Goal: Browse casually

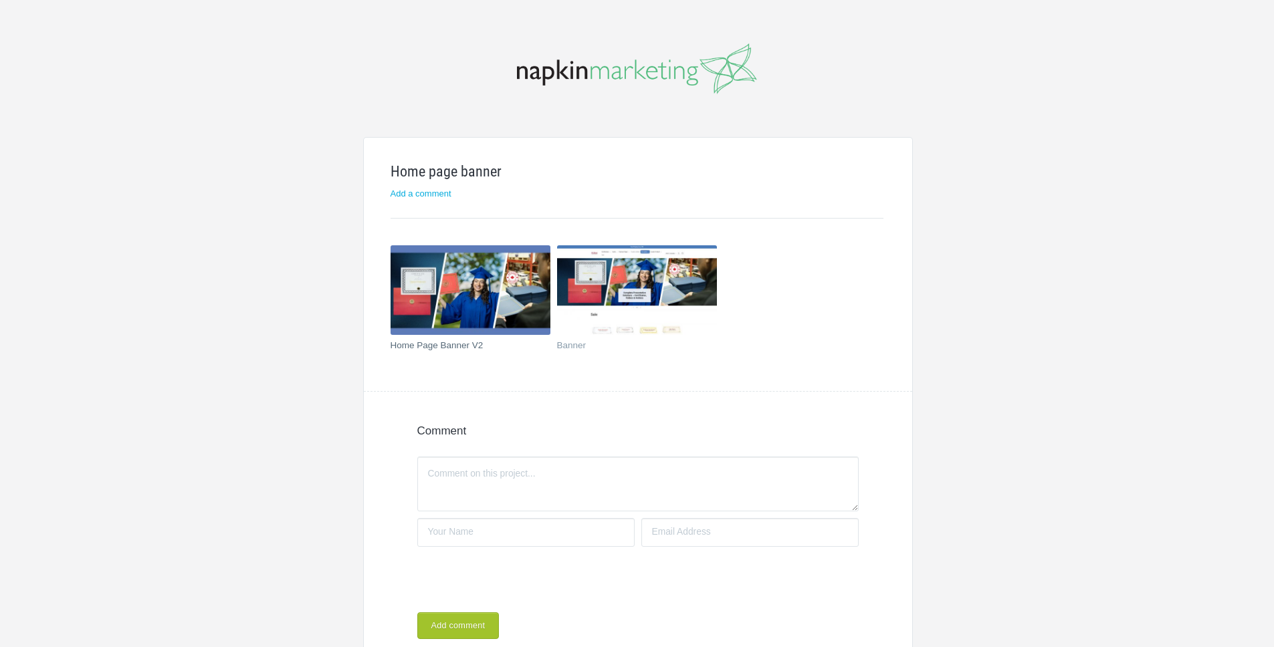
click at [508, 283] on img at bounding box center [471, 290] width 160 height 90
click at [458, 291] on img at bounding box center [471, 290] width 160 height 90
click at [458, 290] on img at bounding box center [471, 290] width 160 height 90
click at [603, 268] on img at bounding box center [637, 290] width 160 height 90
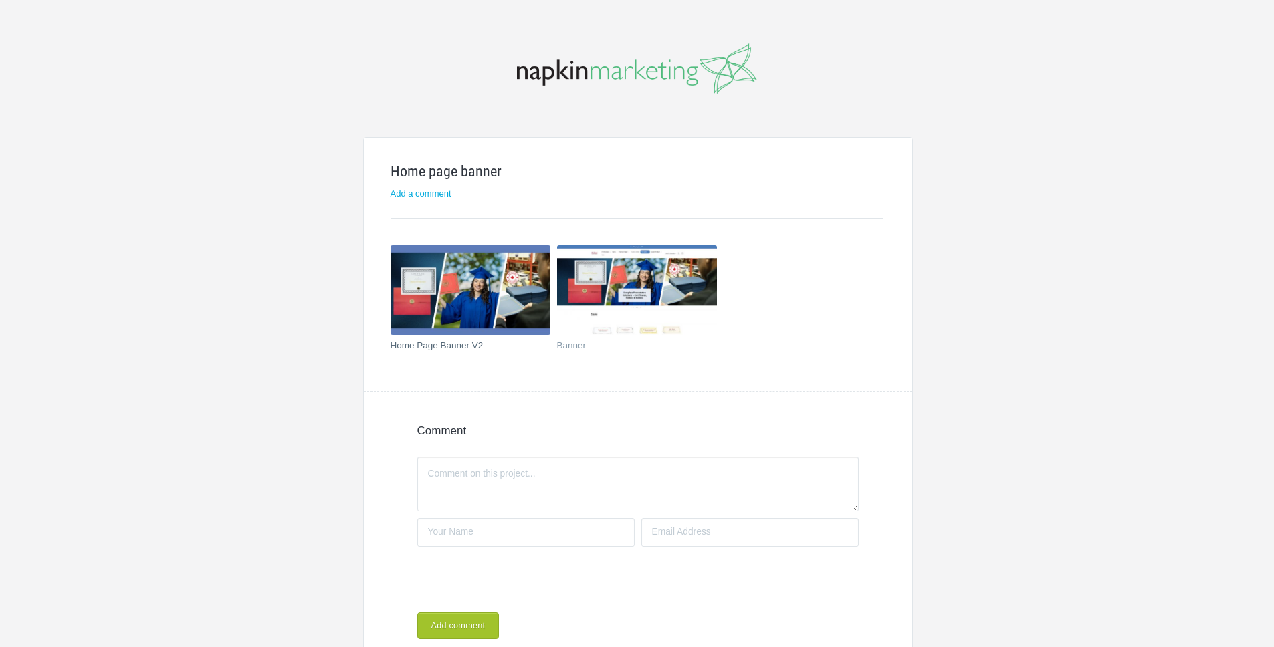
click at [458, 297] on img at bounding box center [471, 290] width 160 height 90
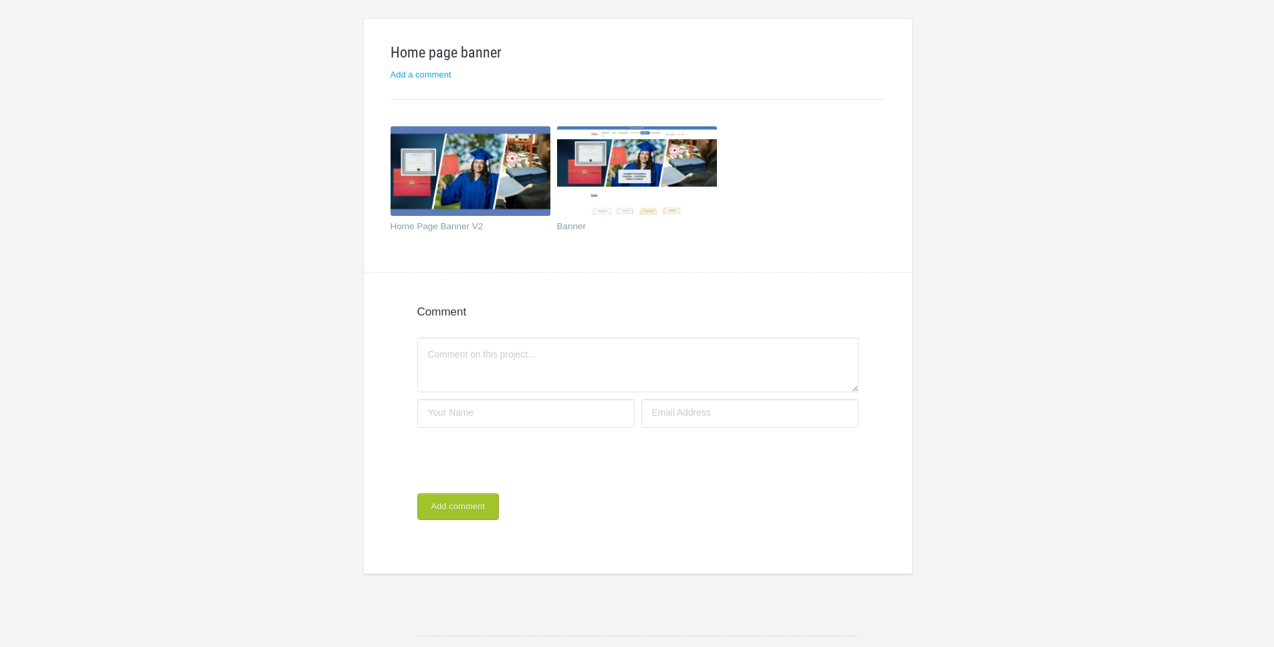
scroll to position [274, 0]
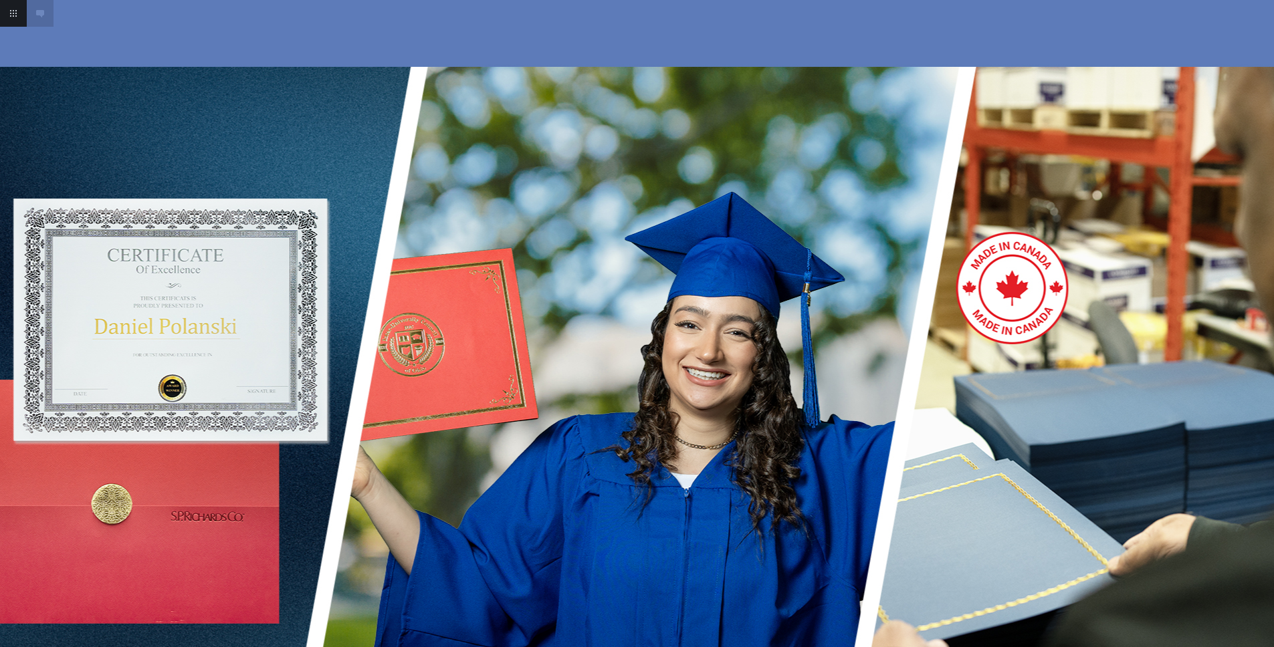
click at [464, 315] on img at bounding box center [637, 401] width 1605 height 803
click at [1263, 334] on link "Next" at bounding box center [1260, 330] width 27 height 27
